Goal: Understand process/instructions

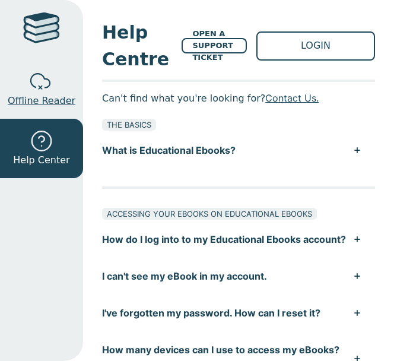
click at [59, 94] on span "Offline Reader" at bounding box center [42, 101] width 68 height 14
